Goal: Task Accomplishment & Management: Use online tool/utility

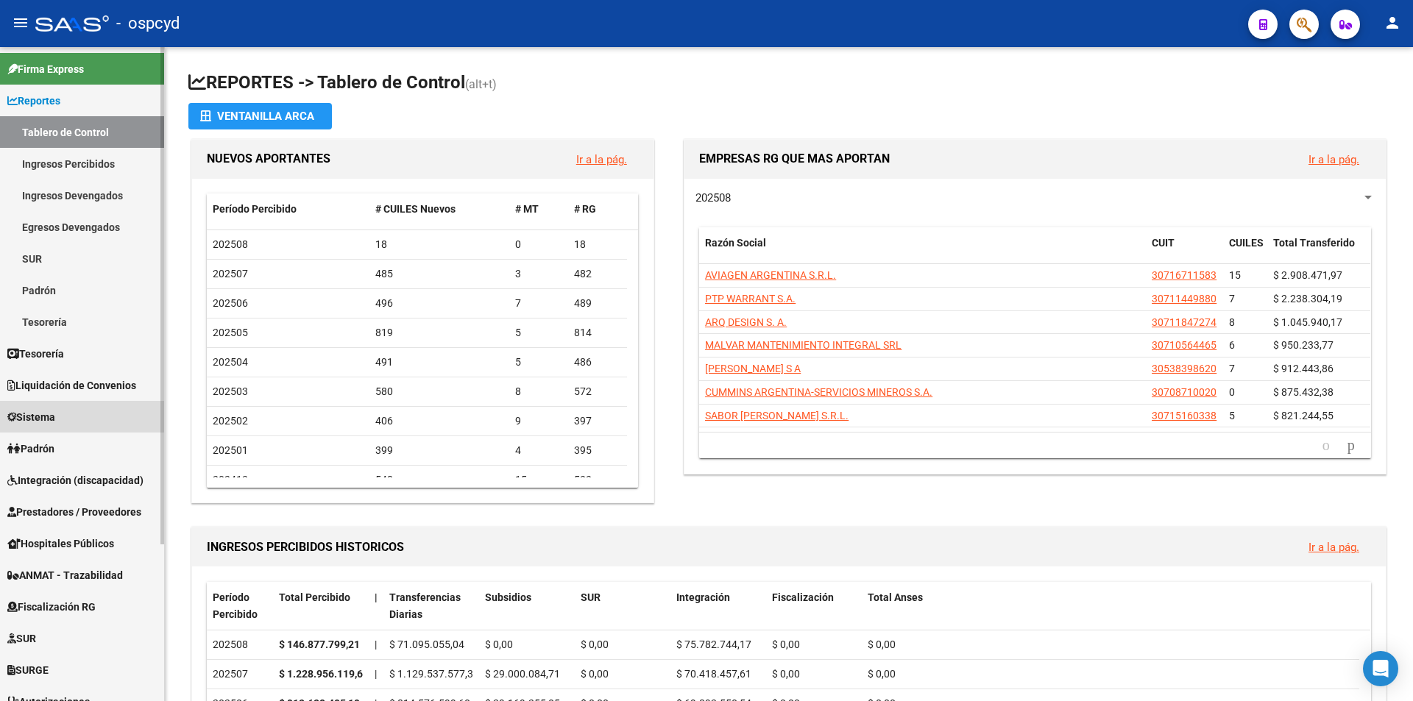
click at [55, 411] on span "Sistema" at bounding box center [31, 417] width 48 height 16
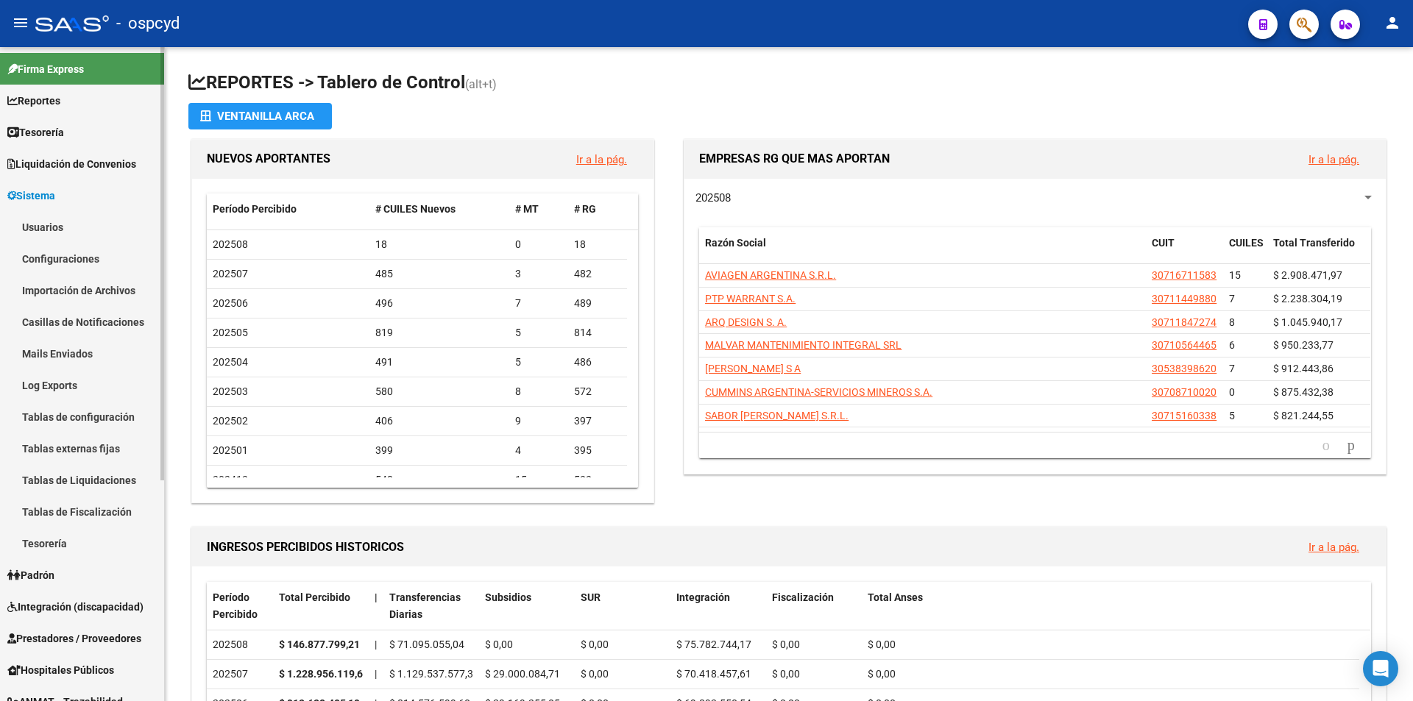
click at [60, 221] on link "Usuarios" at bounding box center [82, 227] width 164 height 32
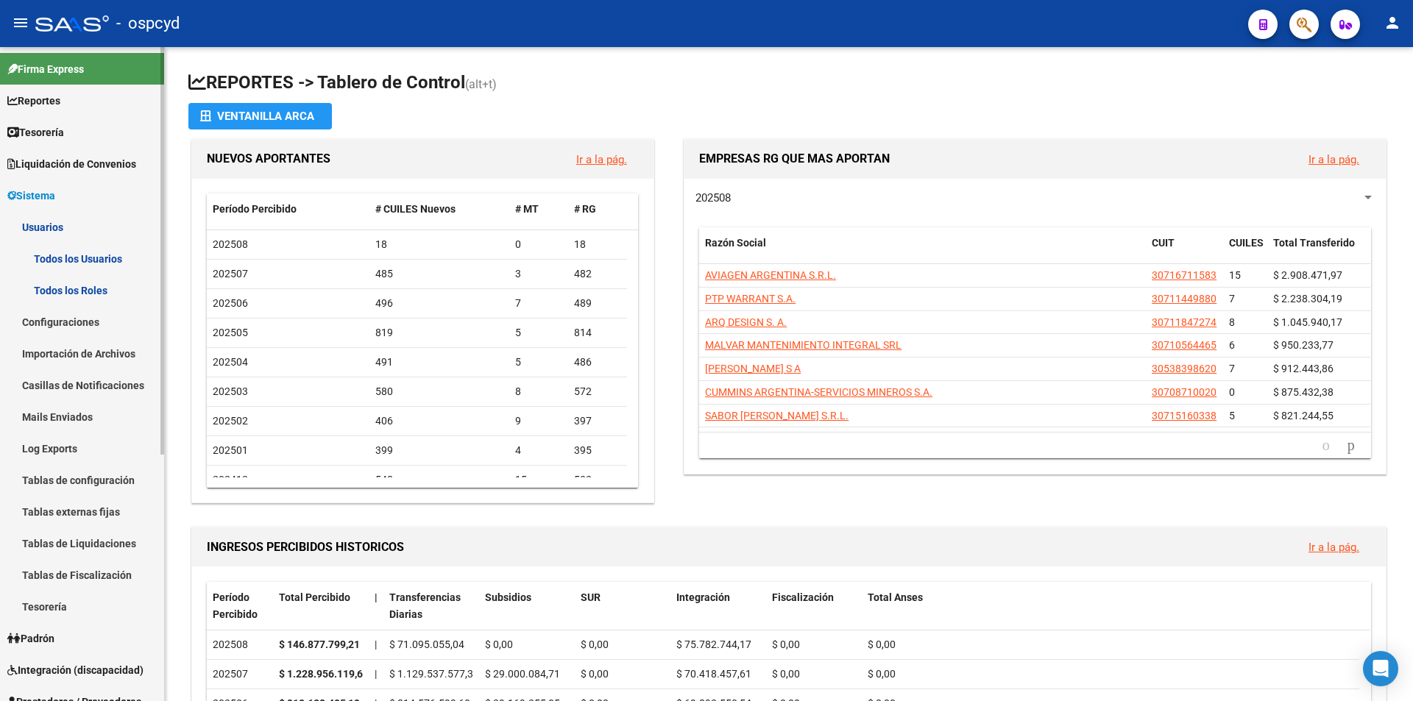
click at [79, 259] on link "Todos los Usuarios" at bounding box center [82, 259] width 164 height 32
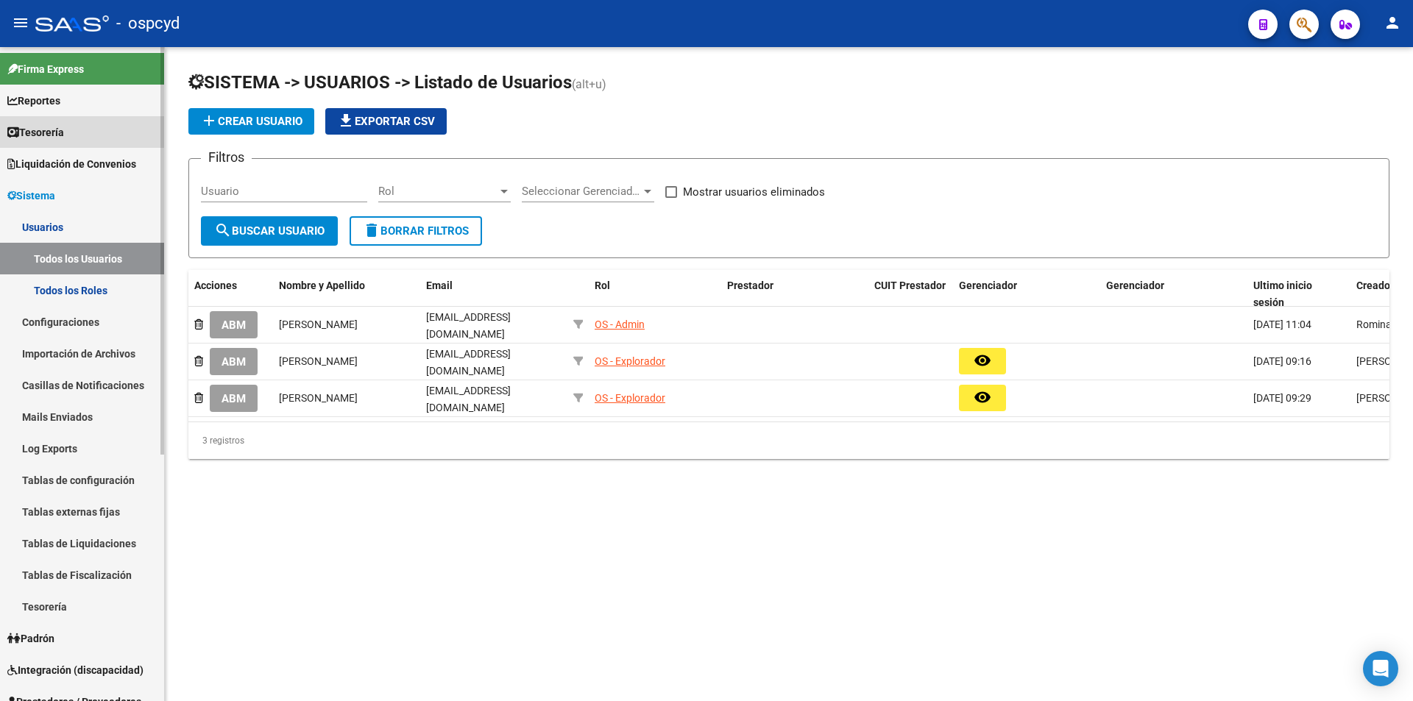
click at [64, 127] on span "Tesorería" at bounding box center [35, 132] width 57 height 16
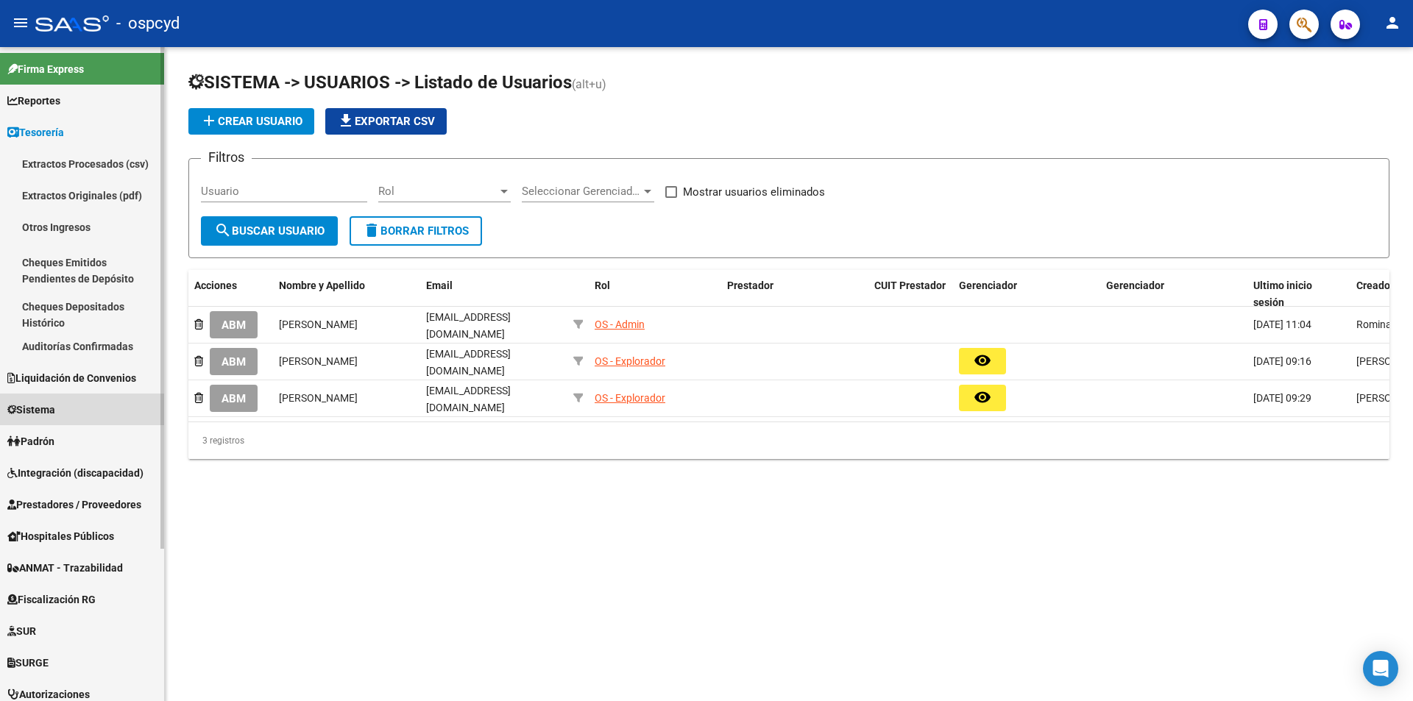
click at [55, 402] on span "Sistema" at bounding box center [31, 410] width 48 height 16
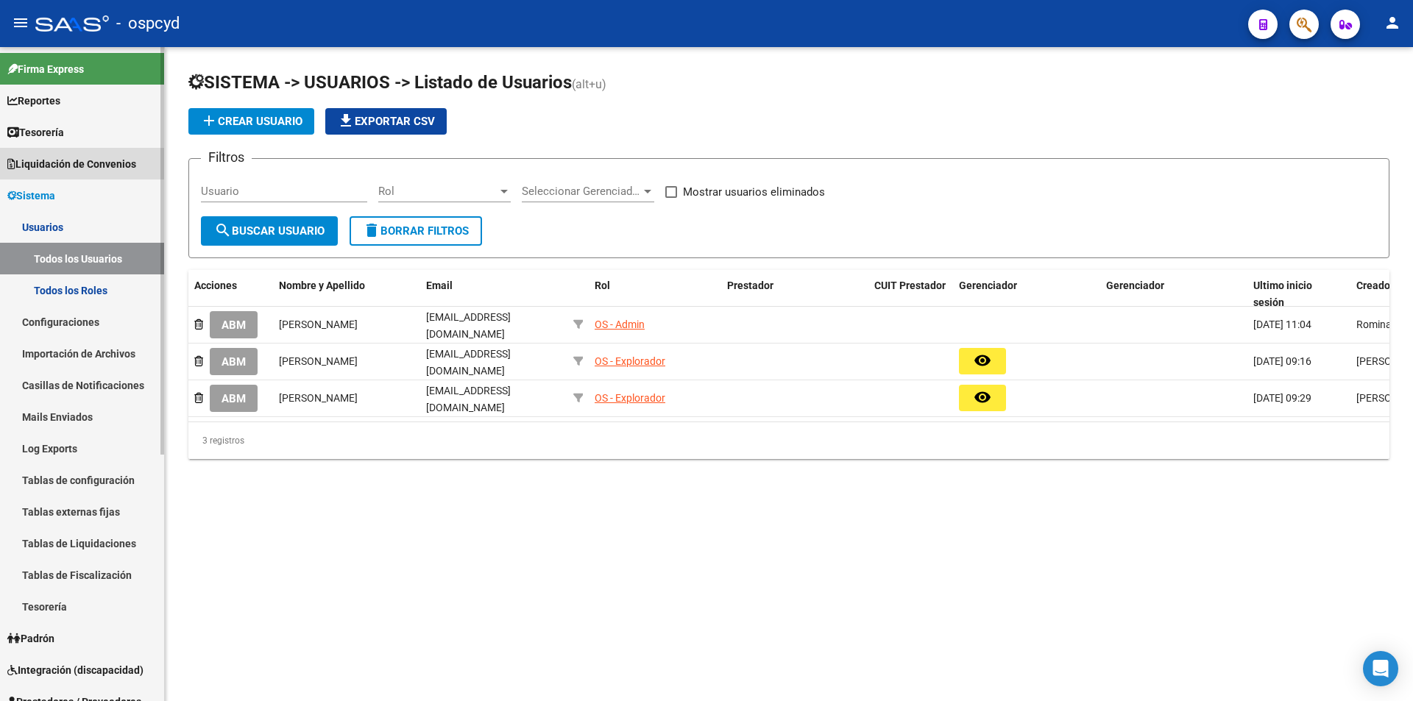
click at [82, 166] on span "Liquidación de Convenios" at bounding box center [71, 164] width 129 height 16
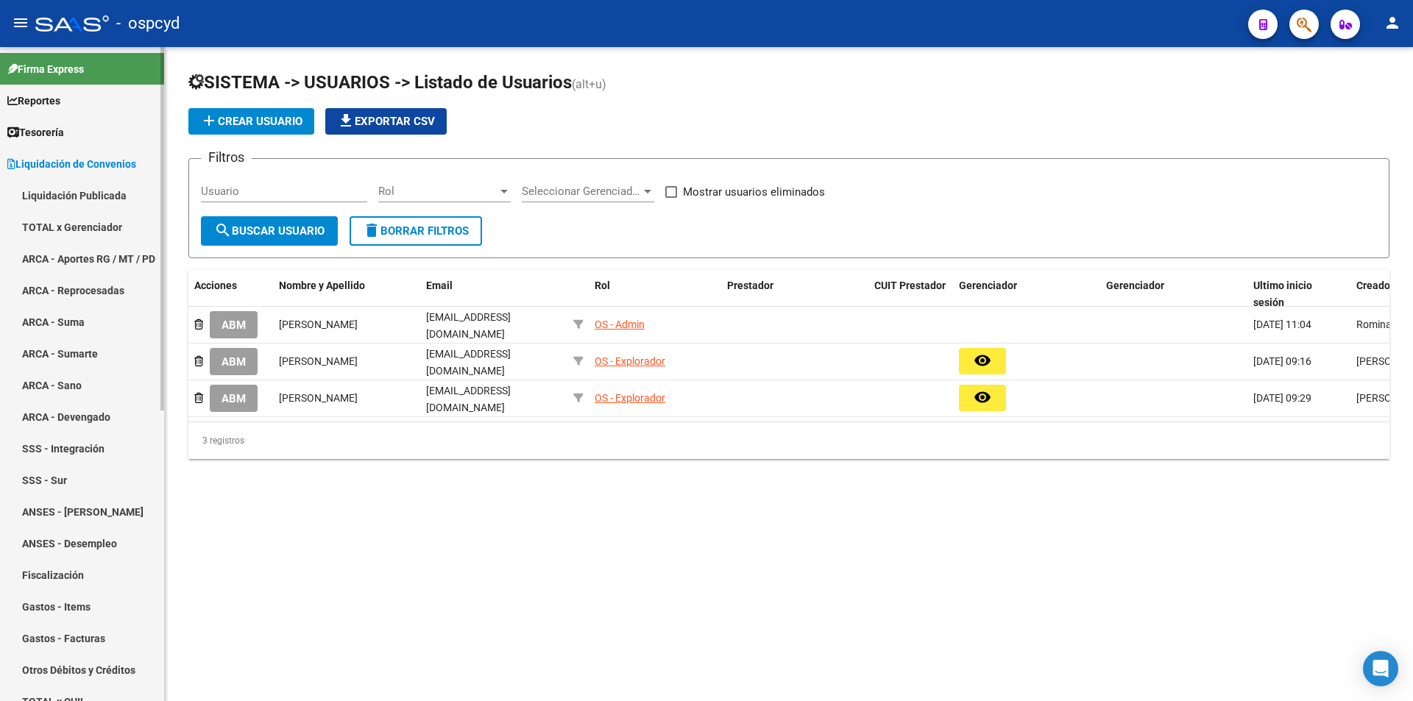
click at [82, 226] on link "TOTAL x Gerenciador" at bounding box center [82, 227] width 164 height 32
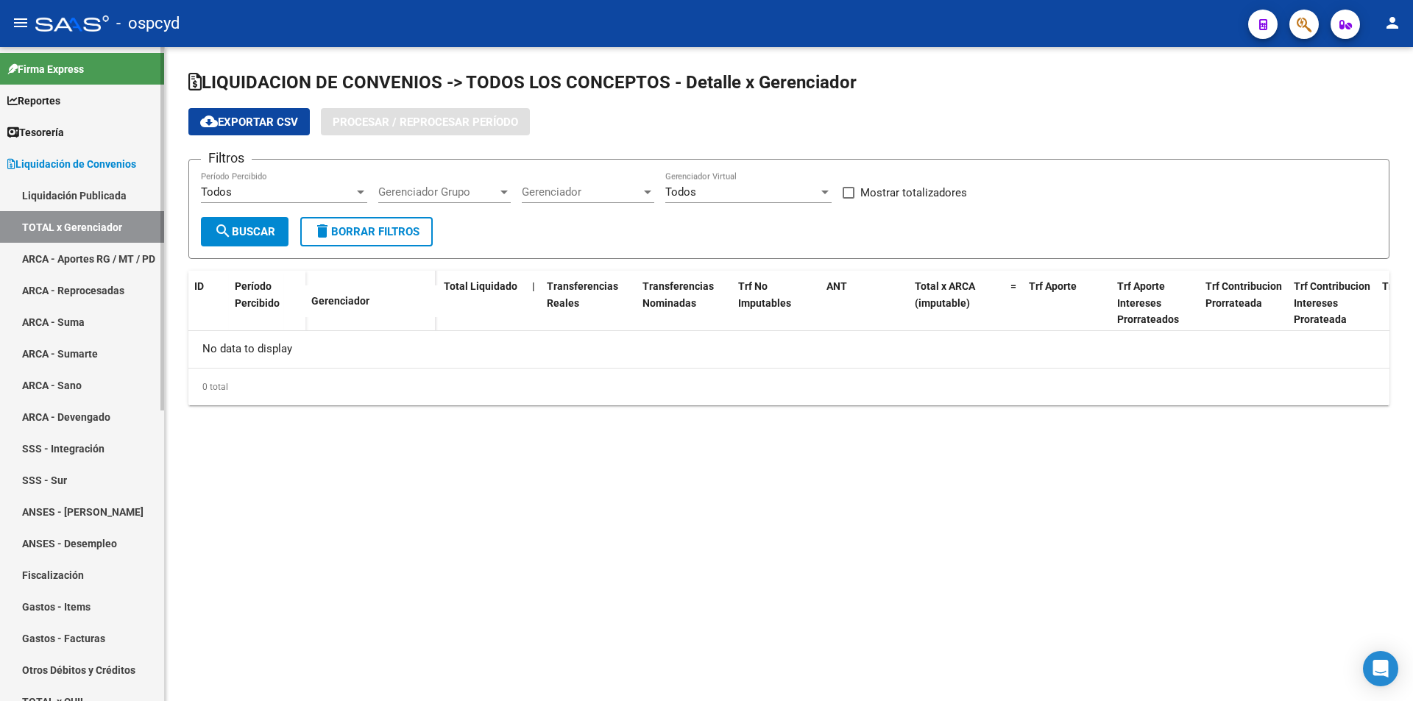
checkbox input "true"
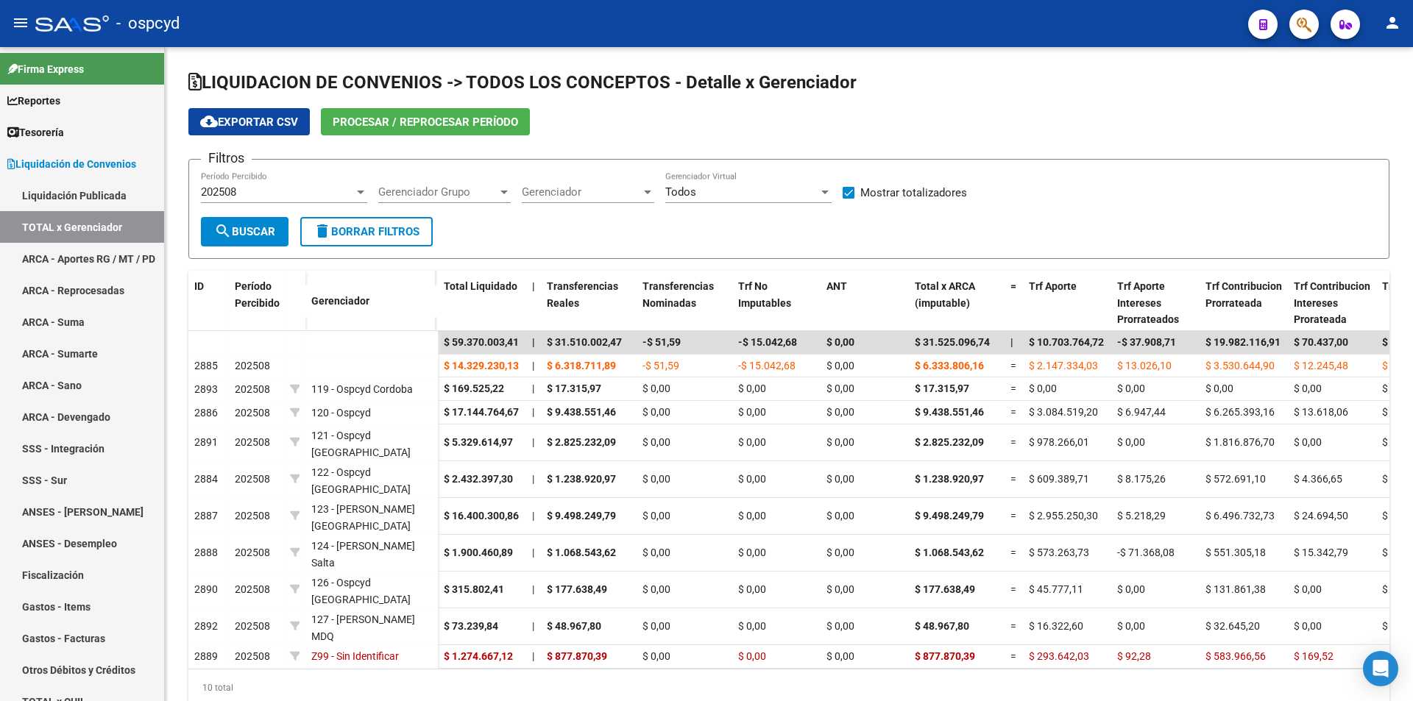
click at [413, 117] on span "Procesar / Reprocesar período" at bounding box center [425, 122] width 185 height 13
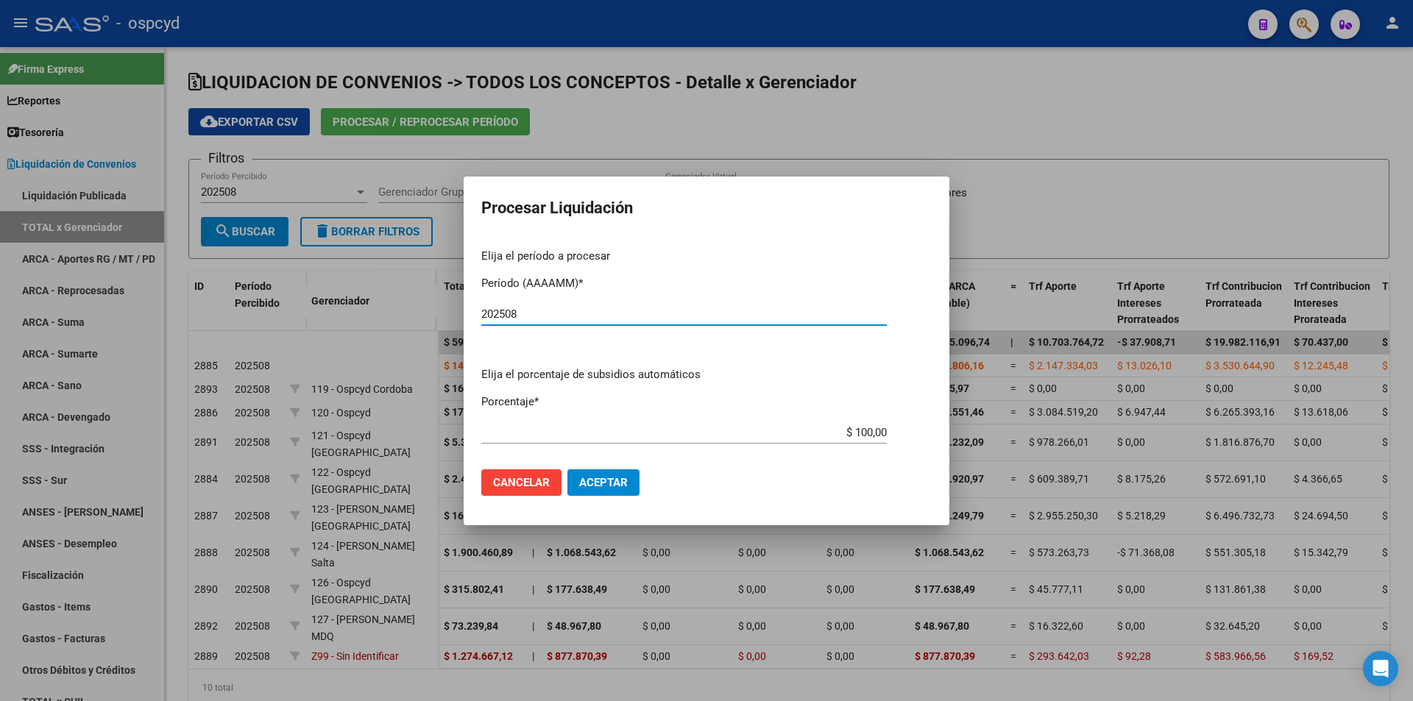
type input "202508"
click at [600, 473] on button "Aceptar" at bounding box center [603, 482] width 72 height 26
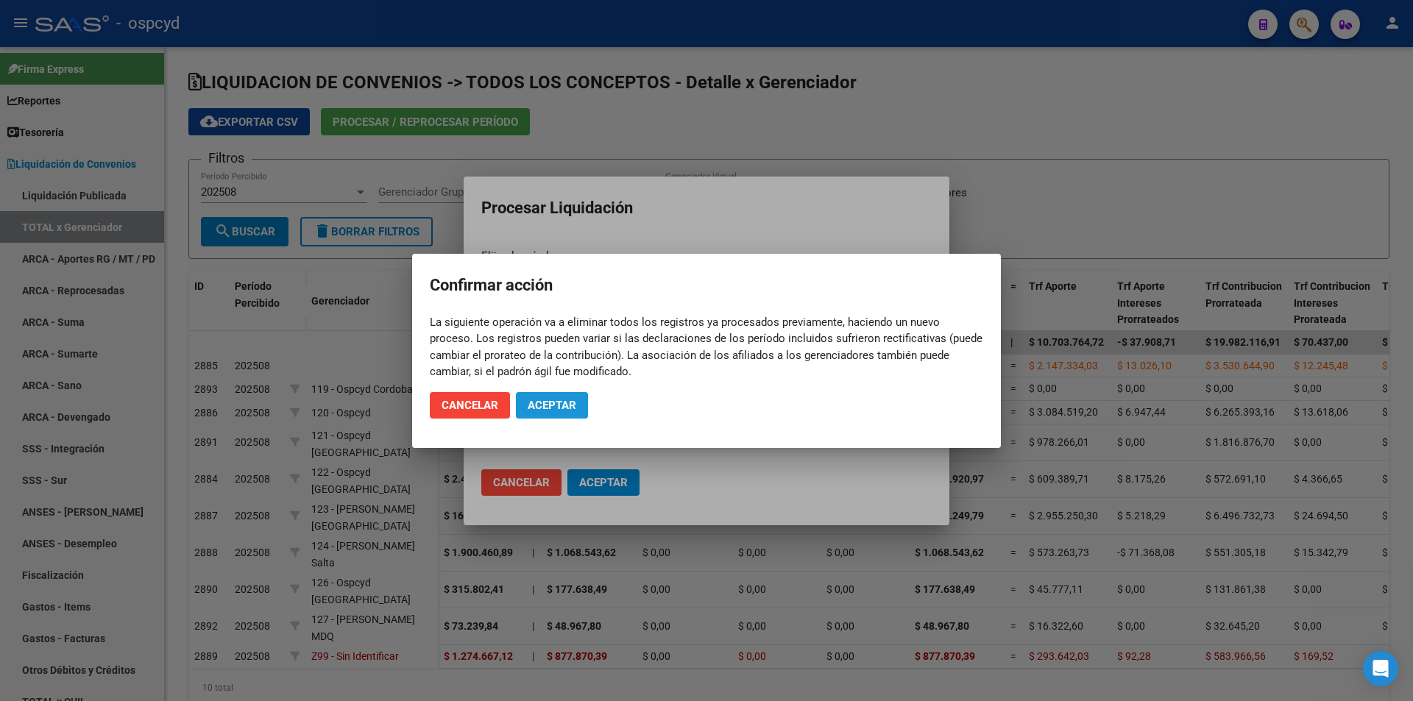
click at [553, 401] on span "Aceptar" at bounding box center [551, 405] width 49 height 13
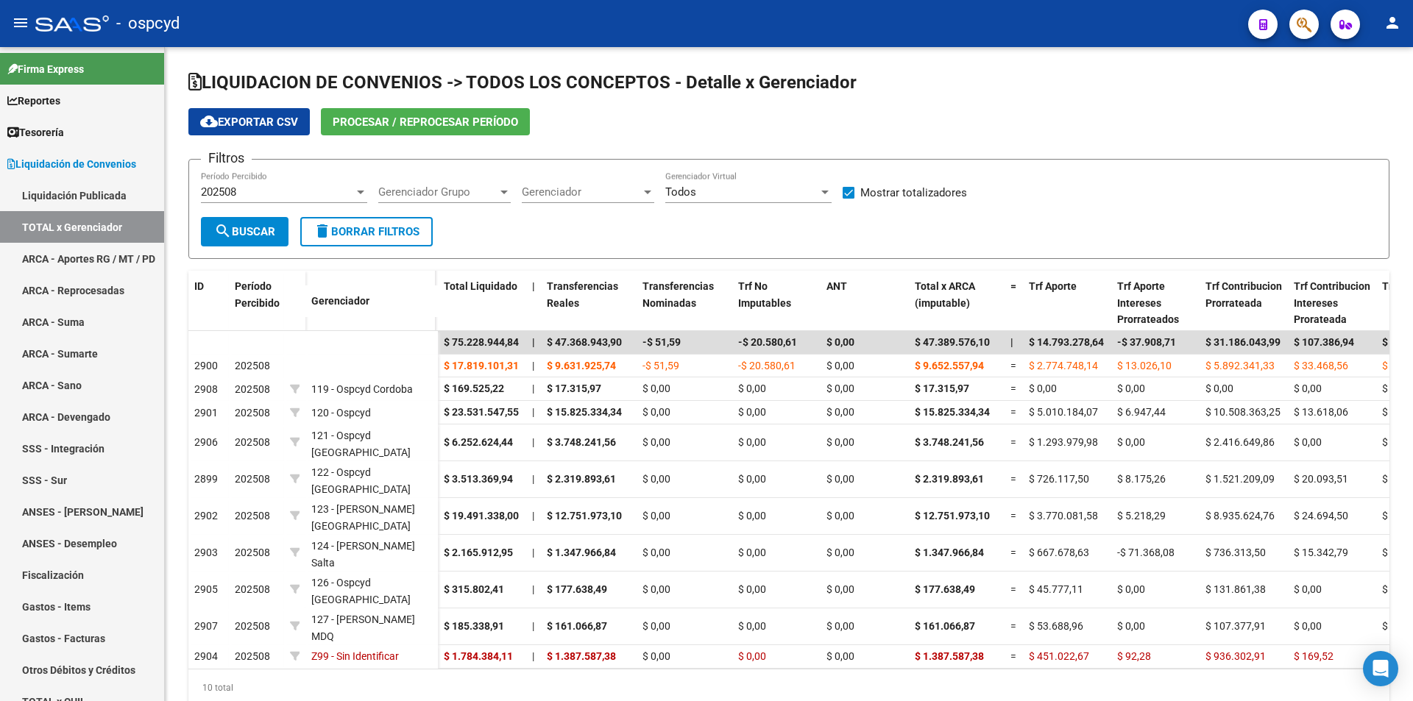
drag, startPoint x: 205, startPoint y: 77, endPoint x: 888, endPoint y: 85, distance: 683.5
click at [888, 85] on h1 "LIQUIDACION DE CONVENIOS -> TODOS LOS CONCEPTOS - Detalle x Gerenciador" at bounding box center [788, 84] width 1201 height 26
click at [921, 95] on h1 "LIQUIDACION DE CONVENIOS -> TODOS LOS CONCEPTOS - Detalle x Gerenciador" at bounding box center [788, 84] width 1201 height 26
drag, startPoint x: 205, startPoint y: 82, endPoint x: 873, endPoint y: 75, distance: 667.3
click at [873, 75] on h1 "LIQUIDACION DE CONVENIOS -> TODOS LOS CONCEPTOS - Detalle x Gerenciador" at bounding box center [788, 84] width 1201 height 26
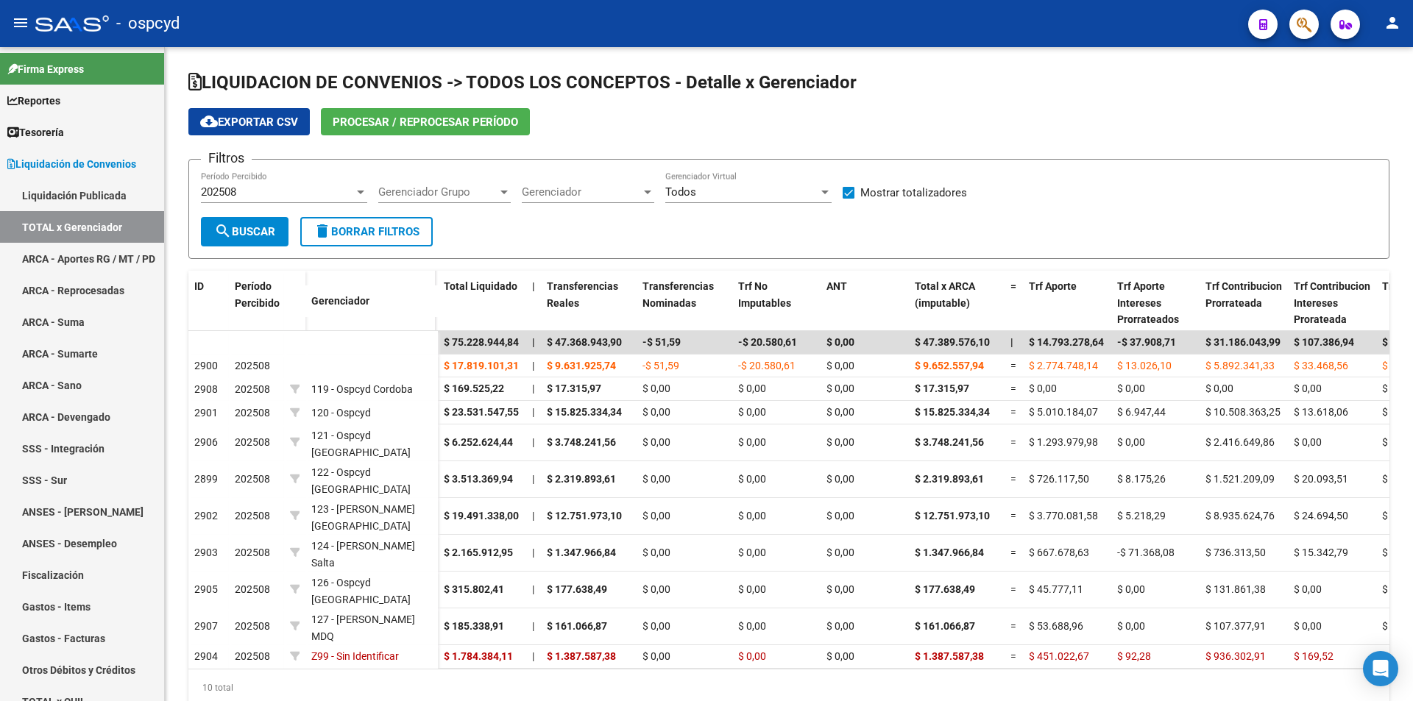
click at [255, 82] on span "LIQUIDACION DE CONVENIOS -> TODOS LOS CONCEPTOS - Detalle x Gerenciador" at bounding box center [522, 82] width 668 height 21
drag, startPoint x: 205, startPoint y: 82, endPoint x: 875, endPoint y: 74, distance: 670.3
click at [842, 72] on span "LIQUIDACION DE CONVENIOS -> TODOS LOS CONCEPTOS - Detalle x Gerenciador" at bounding box center [522, 82] width 668 height 21
drag, startPoint x: 203, startPoint y: 81, endPoint x: 421, endPoint y: 81, distance: 217.8
click at [421, 81] on span "LIQUIDACION DE CONVENIOS -> TODOS LOS CONCEPTOS - Detalle x Gerenciador" at bounding box center [522, 82] width 668 height 21
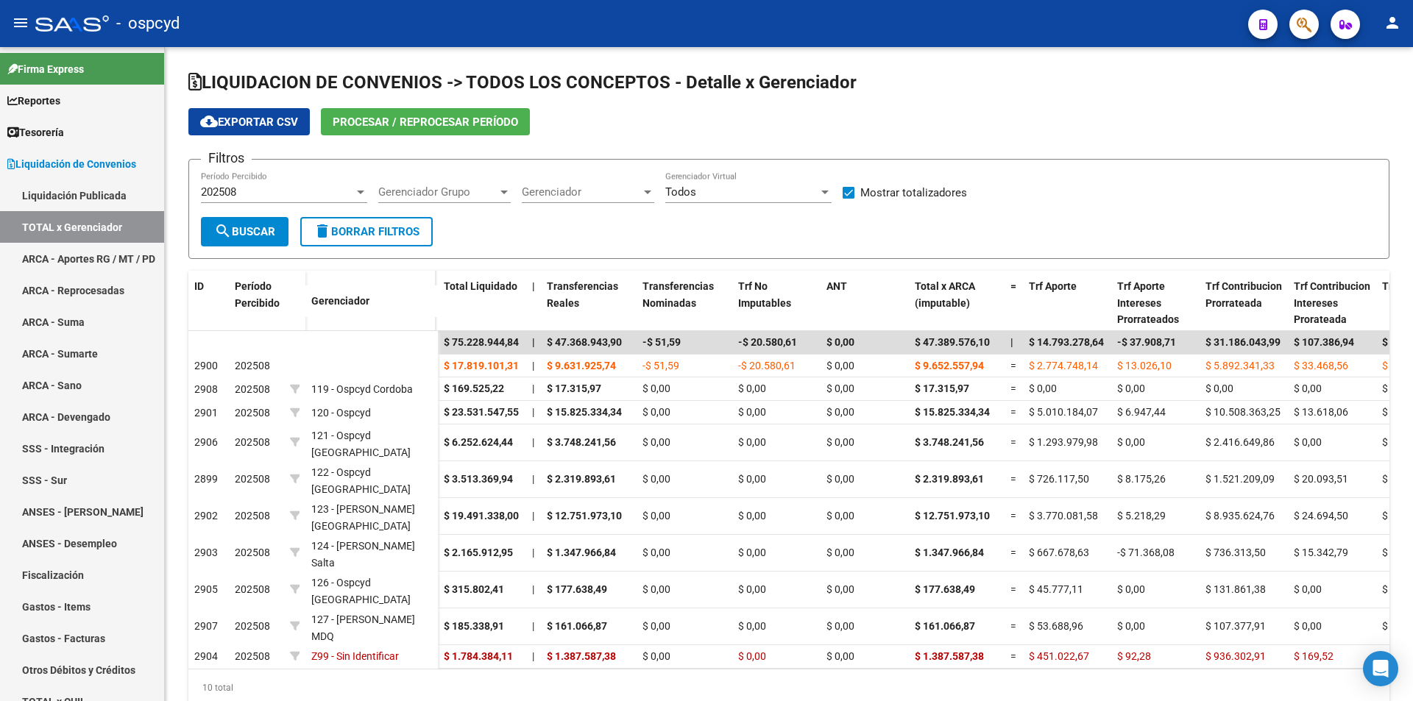
click at [349, 79] on span "LIQUIDACION DE CONVENIOS -> TODOS LOS CONCEPTOS - Detalle x Gerenciador" at bounding box center [522, 82] width 668 height 21
drag, startPoint x: 207, startPoint y: 79, endPoint x: 905, endPoint y: 83, distance: 697.4
click at [897, 82] on h1 "LIQUIDACION DE CONVENIOS -> TODOS LOS CONCEPTOS - Detalle x Gerenciador" at bounding box center [788, 84] width 1201 height 26
click at [928, 106] on app-list-header "LIQUIDACION DE CONVENIOS -> TODOS LOS CONCEPTOS - Detalle x Gerenciador cloud_d…" at bounding box center [788, 165] width 1201 height 188
